Goal: Contribute content

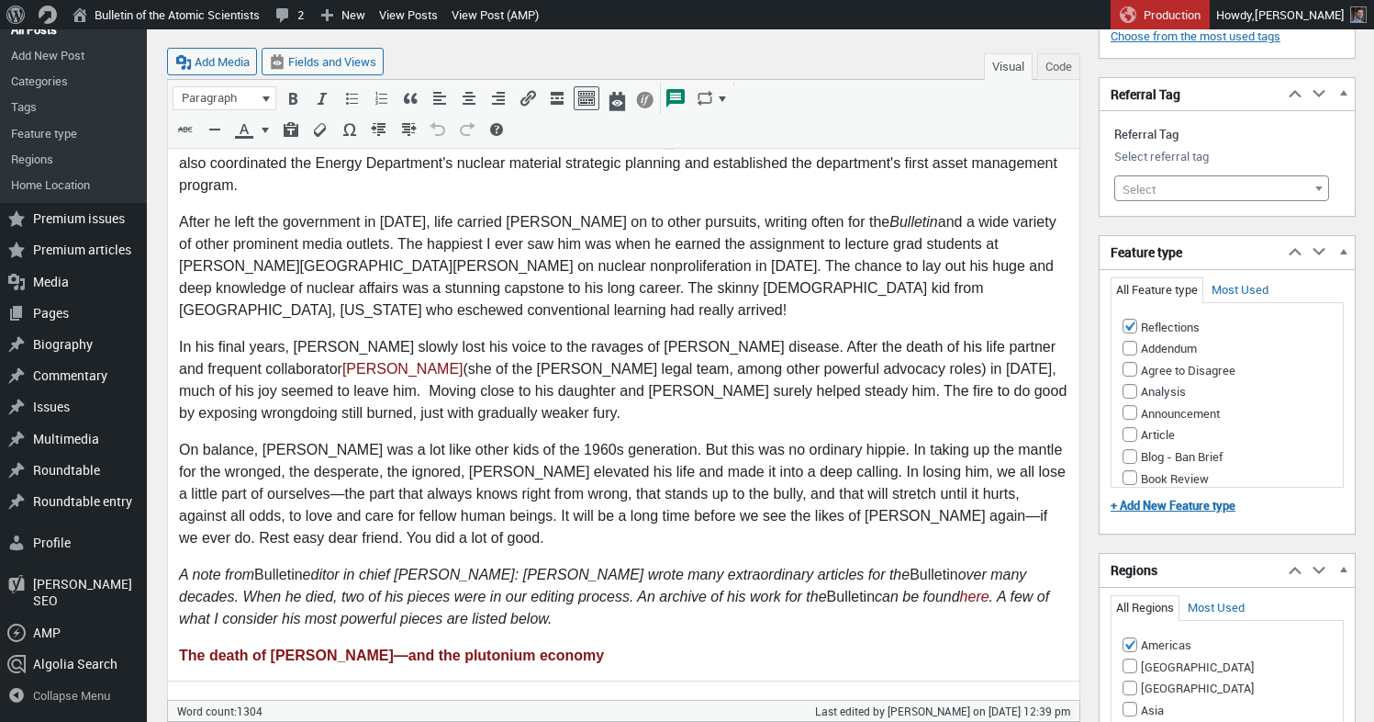
scroll to position [1683, 0]
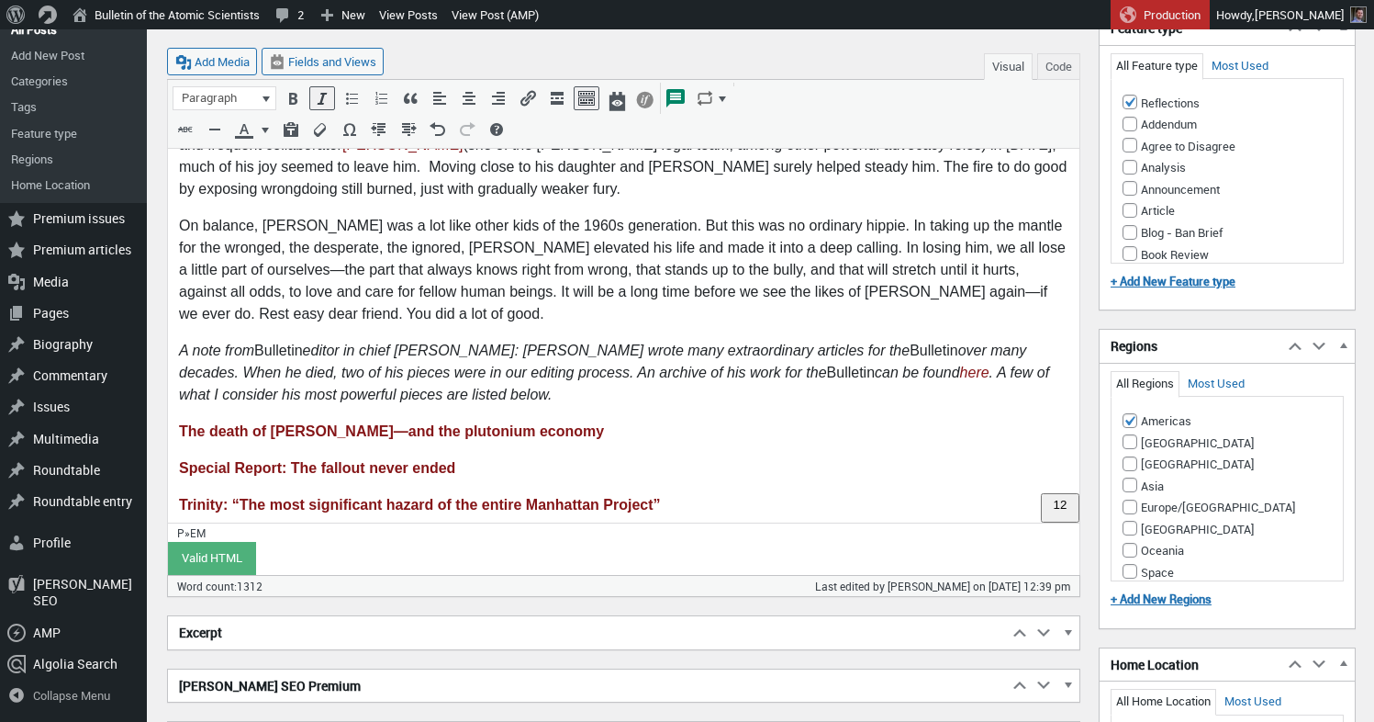
click at [681, 341] on p "A note from Bulletin editor in chief [PERSON_NAME]: [PERSON_NAME] wrote many ex…" at bounding box center [624, 374] width 890 height 66
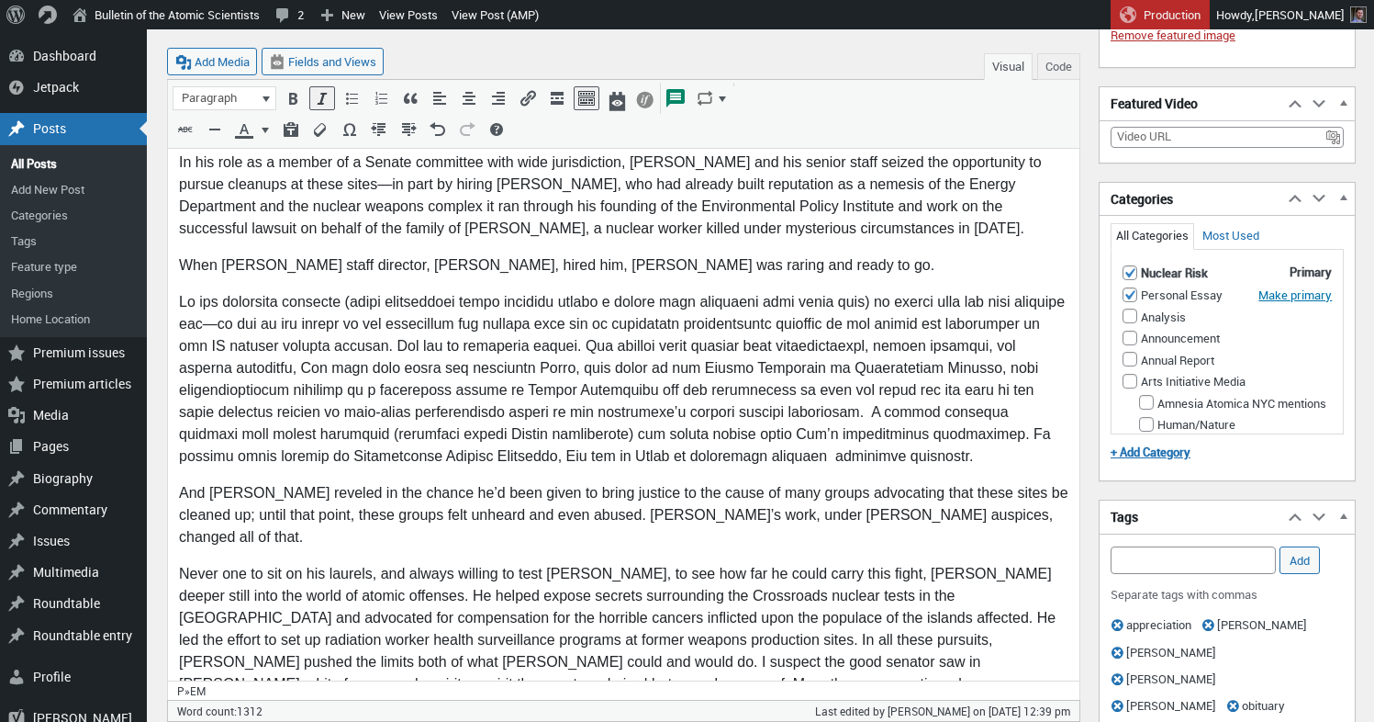
scroll to position [272, 0]
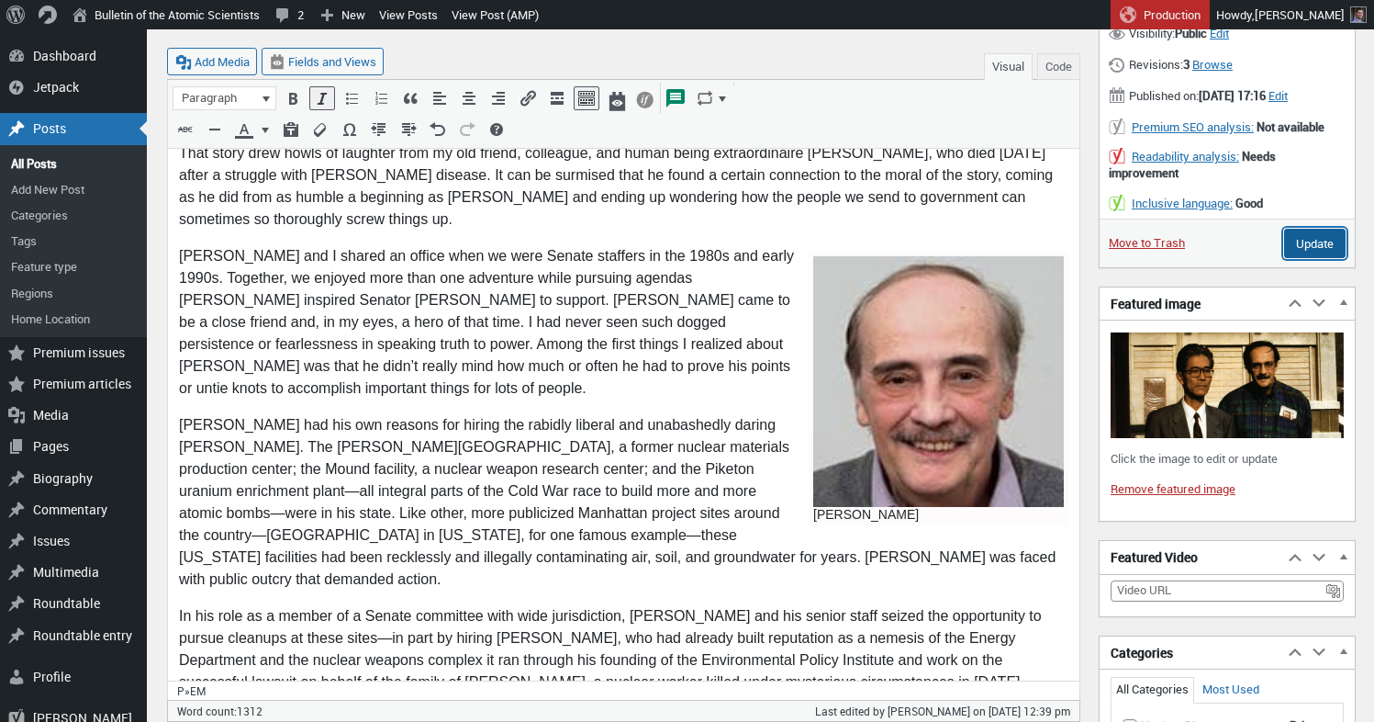
click at [1311, 258] on input "Update" at bounding box center [1315, 243] width 62 height 29
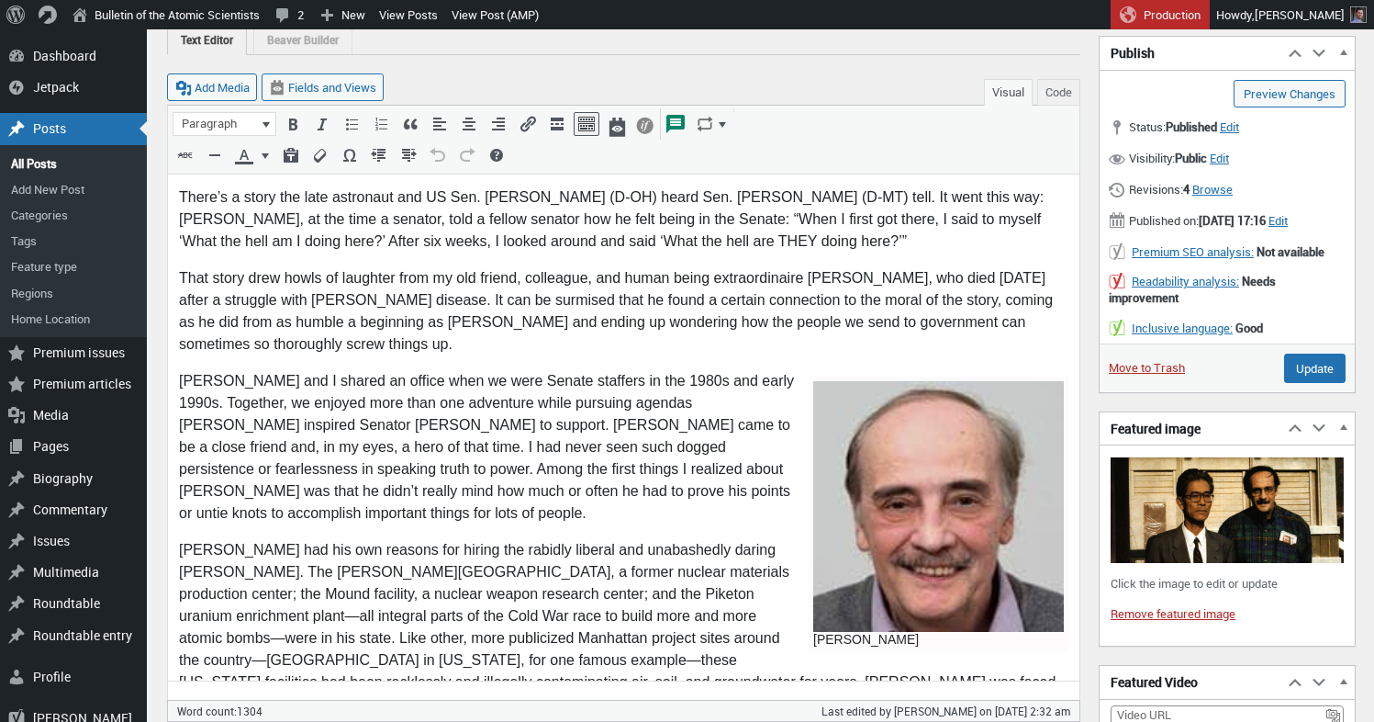
scroll to position [10, 0]
